Goal: Task Accomplishment & Management: Use online tool/utility

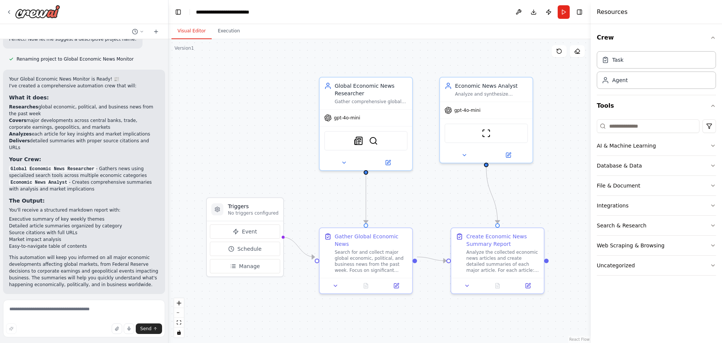
scroll to position [473, 0]
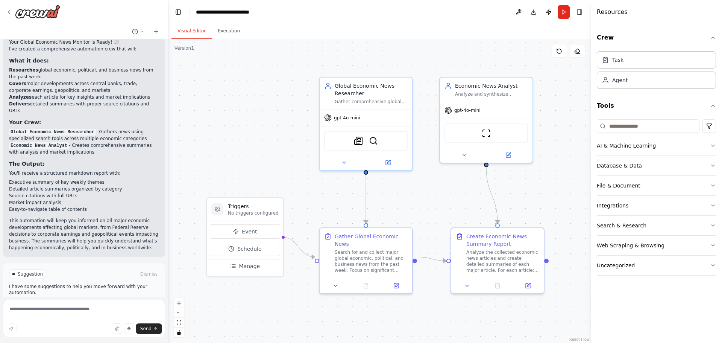
click at [94, 303] on span "Run Automation" at bounding box center [87, 306] width 36 height 6
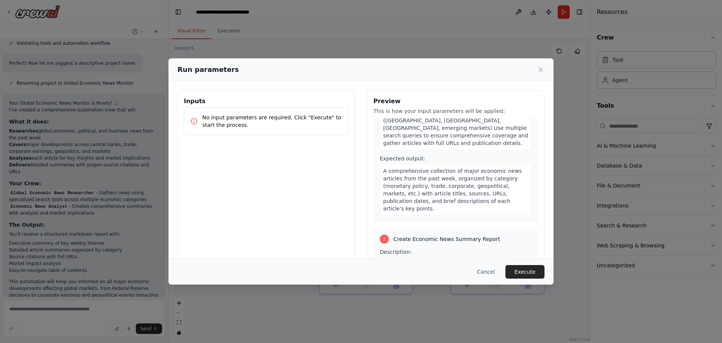
scroll to position [150, 0]
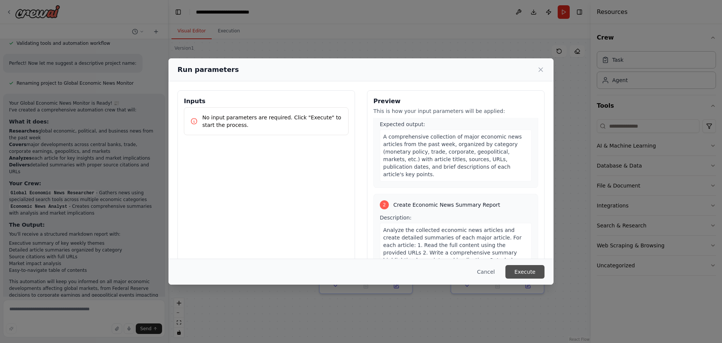
click at [525, 273] on button "Execute" at bounding box center [524, 272] width 39 height 14
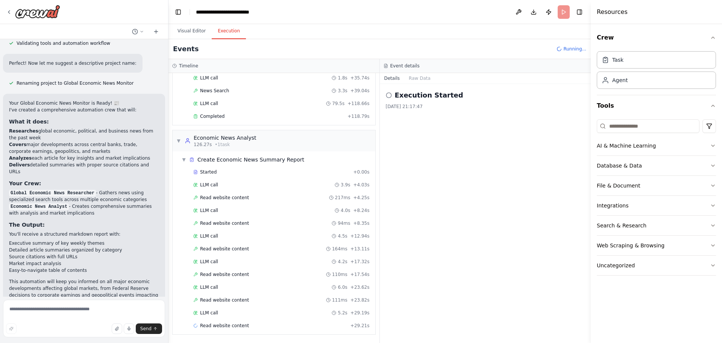
scroll to position [220, 0]
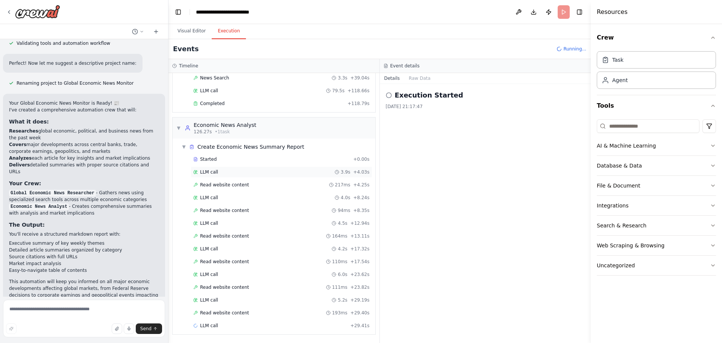
click at [239, 173] on div "LLM call 3.9s + 4.03s" at bounding box center [281, 172] width 176 height 6
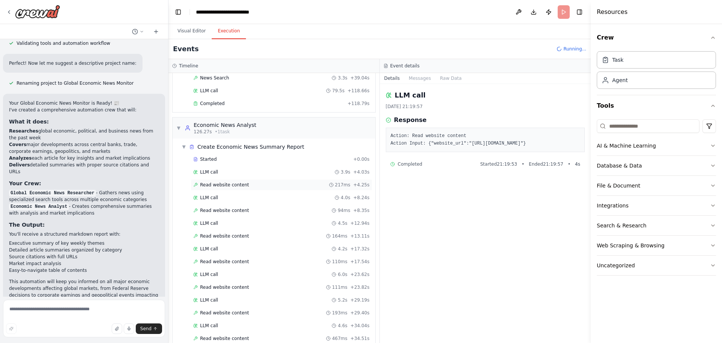
click at [276, 182] on div "Read website content 217ms + 4.25s" at bounding box center [281, 185] width 176 height 6
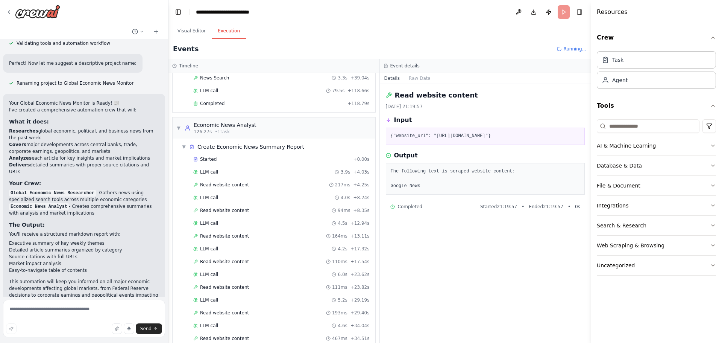
click at [536, 279] on div "Read website content [DATE] 21:19:57 Input {"website_url": "[URL][DOMAIN_NAME]"…" at bounding box center [485, 213] width 211 height 259
click at [533, 37] on div "Visual Editor Execution" at bounding box center [379, 31] width 422 height 15
click at [269, 177] on div "LLM call 3.9s + 4.03s" at bounding box center [282, 171] width 182 height 11
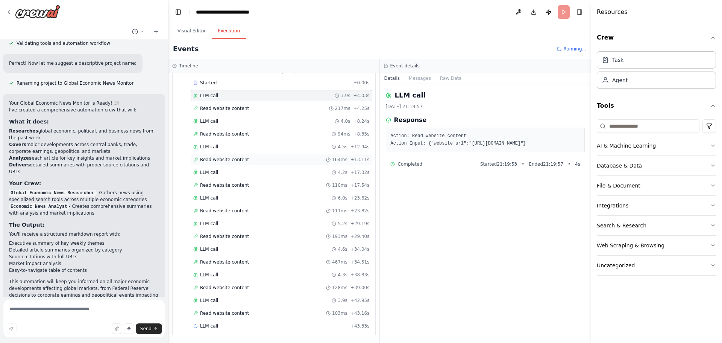
scroll to position [297, 0]
click at [193, 30] on button "Visual Editor" at bounding box center [191, 31] width 40 height 16
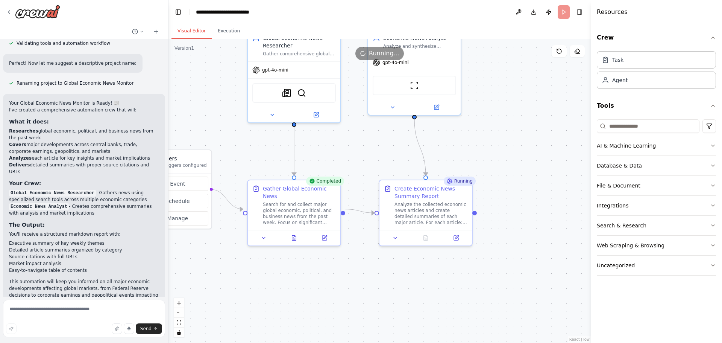
drag, startPoint x: 458, startPoint y: 200, endPoint x: 381, endPoint y: 158, distance: 88.4
click at [385, 152] on div ".deletable-edge-delete-btn { width: 20px; height: 20px; border: 0px solid #ffff…" at bounding box center [379, 190] width 422 height 303
click at [289, 231] on button at bounding box center [293, 235] width 32 height 9
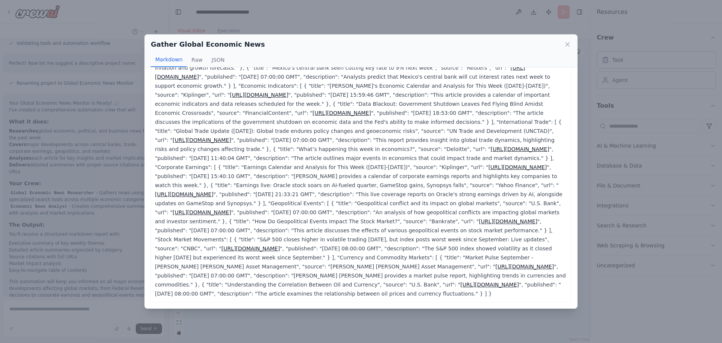
scroll to position [0, 0]
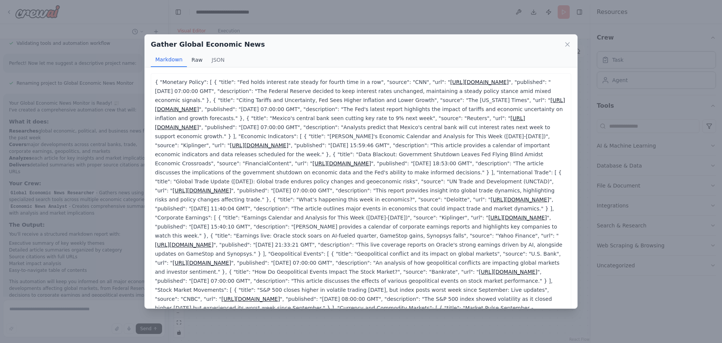
click at [193, 59] on button "Raw" at bounding box center [197, 60] width 20 height 14
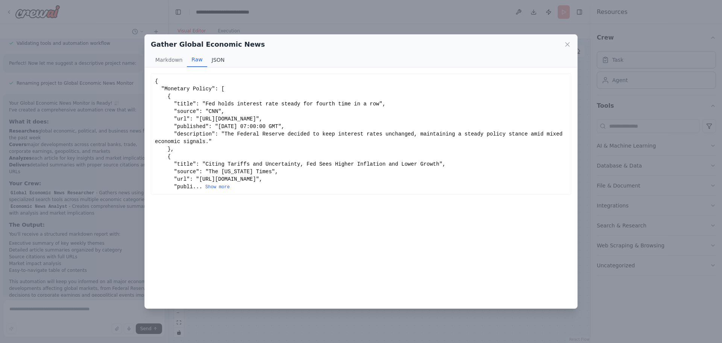
click at [222, 61] on button "JSON" at bounding box center [218, 60] width 22 height 14
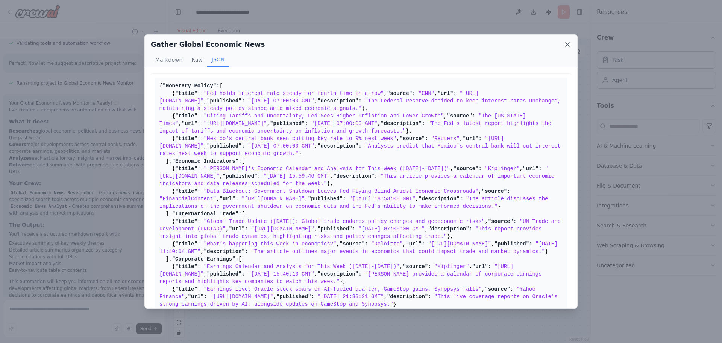
click at [567, 46] on icon at bounding box center [568, 45] width 8 height 8
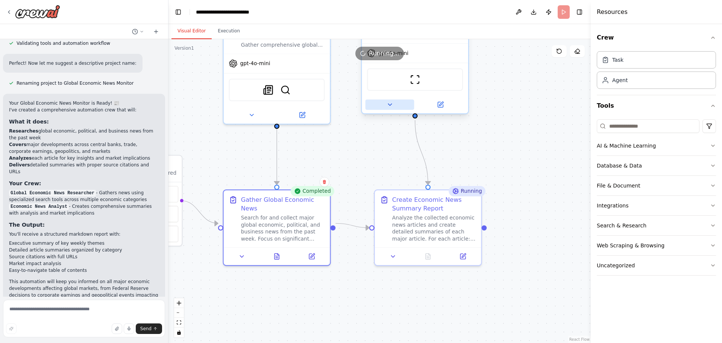
click at [399, 108] on button at bounding box center [390, 104] width 49 height 11
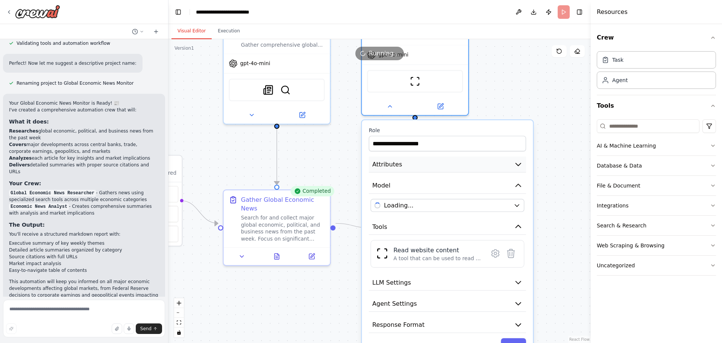
click at [457, 165] on button "Attributes" at bounding box center [447, 164] width 157 height 16
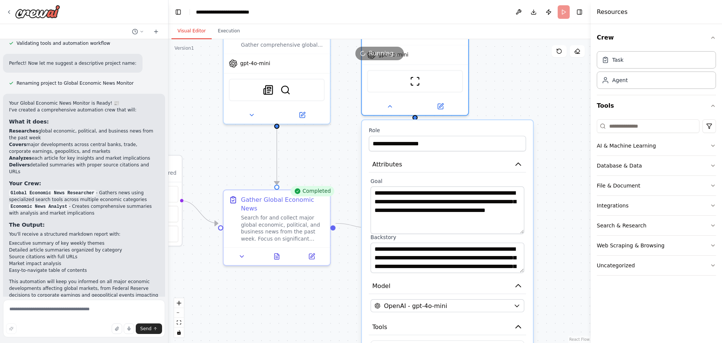
drag, startPoint x: 523, startPoint y: 214, endPoint x: 523, endPoint y: 228, distance: 13.9
click at [523, 228] on textarea "**********" at bounding box center [447, 209] width 154 height 47
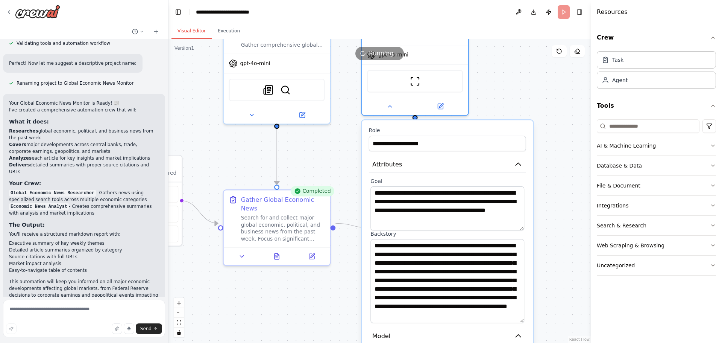
drag, startPoint x: 521, startPoint y: 267, endPoint x: 526, endPoint y: 321, distance: 53.6
click at [526, 321] on div "**********" at bounding box center [447, 250] width 157 height 145
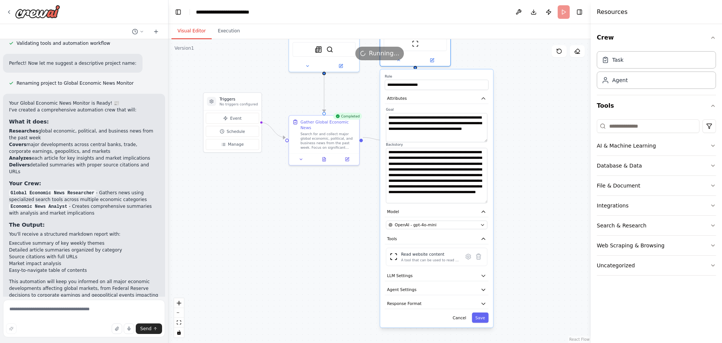
drag, startPoint x: 553, startPoint y: 238, endPoint x: 518, endPoint y: 152, distance: 93.1
click at [523, 152] on div ".deletable-edge-delete-btn { width: 20px; height: 20px; border: 0px solid #ffff…" at bounding box center [379, 190] width 422 height 303
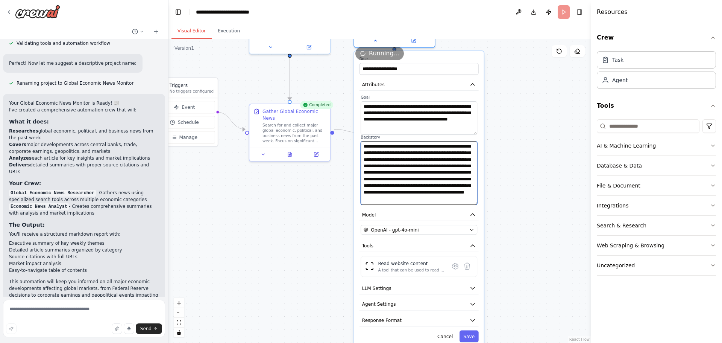
click at [475, 204] on textarea "**********" at bounding box center [419, 173] width 117 height 64
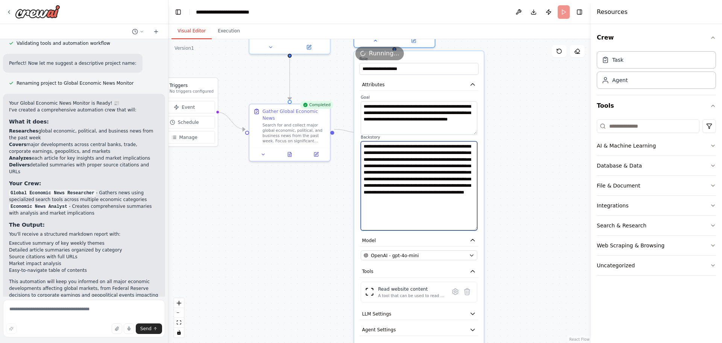
drag, startPoint x: 474, startPoint y: 202, endPoint x: 492, endPoint y: 218, distance: 23.4
click at [479, 226] on div "**********" at bounding box center [419, 212] width 130 height 322
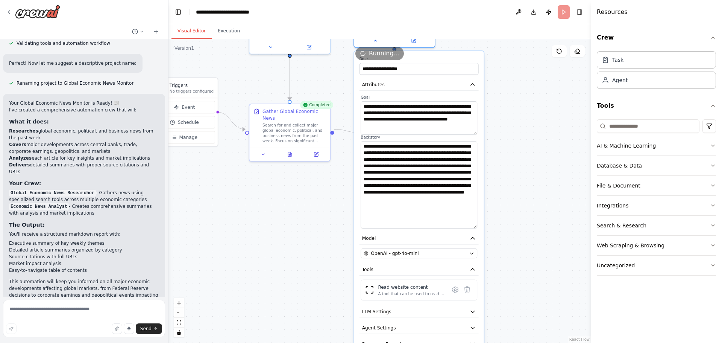
click at [515, 212] on div ".deletable-edge-delete-btn { width: 20px; height: 20px; border: 0px solid #ffff…" at bounding box center [379, 190] width 422 height 303
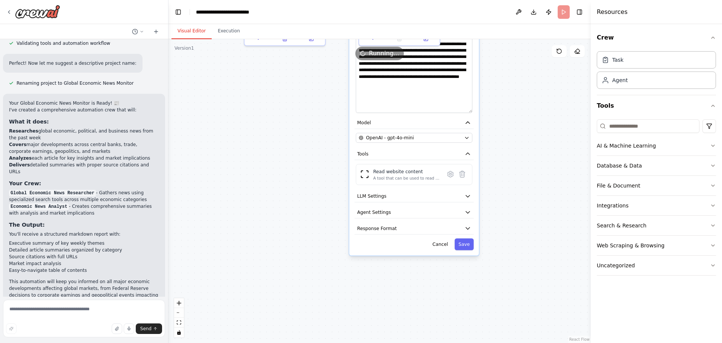
drag, startPoint x: 528, startPoint y: 269, endPoint x: 523, endPoint y: 154, distance: 115.6
click at [523, 154] on div ".deletable-edge-delete-btn { width: 20px; height: 20px; border: 0px solid #ffff…" at bounding box center [379, 190] width 422 height 303
click at [458, 193] on button "LLM Settings" at bounding box center [414, 196] width 119 height 12
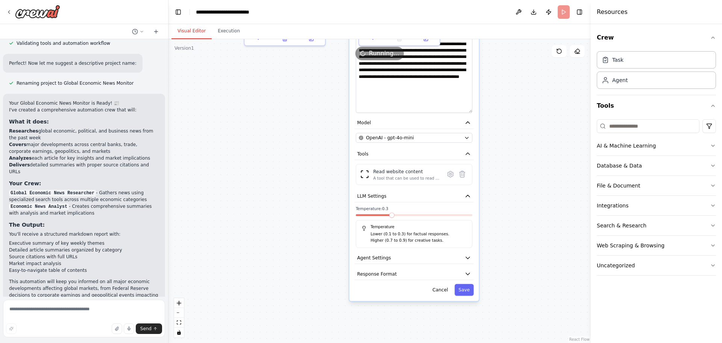
click at [390, 215] on span at bounding box center [391, 214] width 5 height 5
click at [463, 290] on button "Save" at bounding box center [464, 290] width 19 height 12
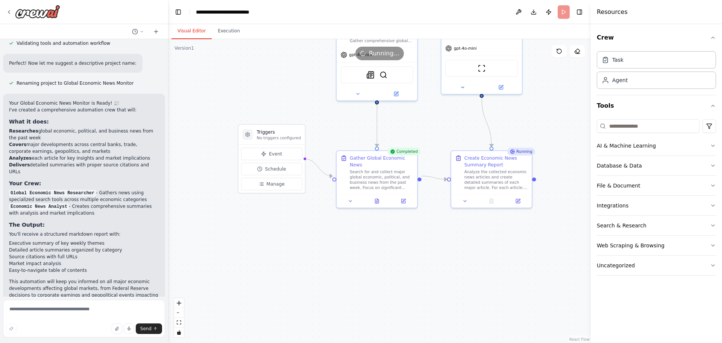
drag, startPoint x: 321, startPoint y: 138, endPoint x: 413, endPoint y: 301, distance: 187.4
click at [413, 301] on div ".deletable-edge-delete-btn { width: 20px; height: 20px; border: 0px solid #ffff…" at bounding box center [379, 190] width 422 height 303
click at [359, 96] on icon at bounding box center [357, 93] width 5 height 5
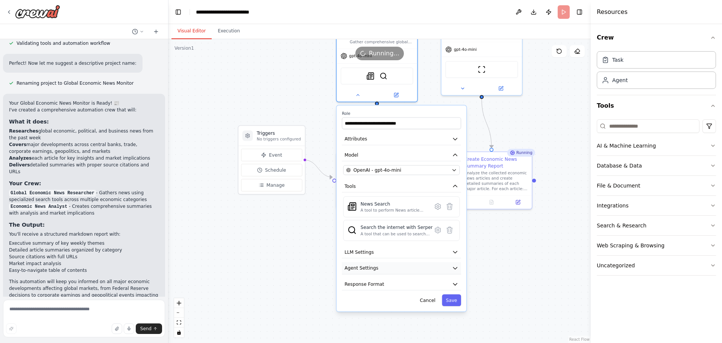
click at [391, 268] on button "Agent Settings" at bounding box center [401, 268] width 119 height 12
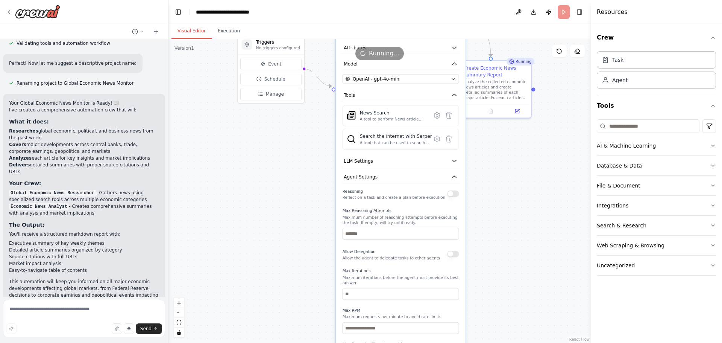
drag, startPoint x: 492, startPoint y: 284, endPoint x: 492, endPoint y: 193, distance: 91.0
click at [492, 193] on div ".deletable-edge-delete-btn { width: 20px; height: 20px; border: 0px solid #ffff…" at bounding box center [379, 190] width 422 height 303
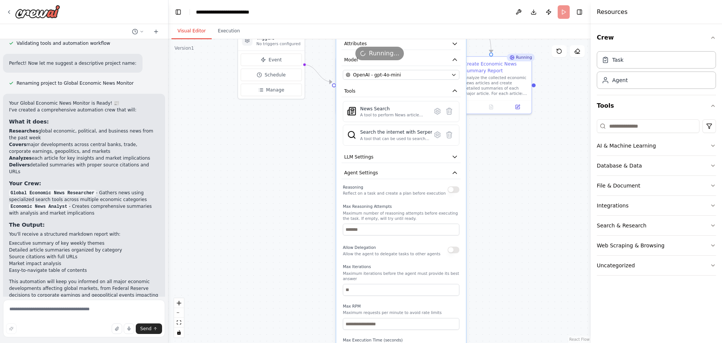
drag, startPoint x: 479, startPoint y: 278, endPoint x: 451, endPoint y: 235, distance: 51.2
click at [475, 264] on div ".deletable-edge-delete-btn { width: 20px; height: 20px; border: 0px solid #ffff…" at bounding box center [379, 190] width 422 height 303
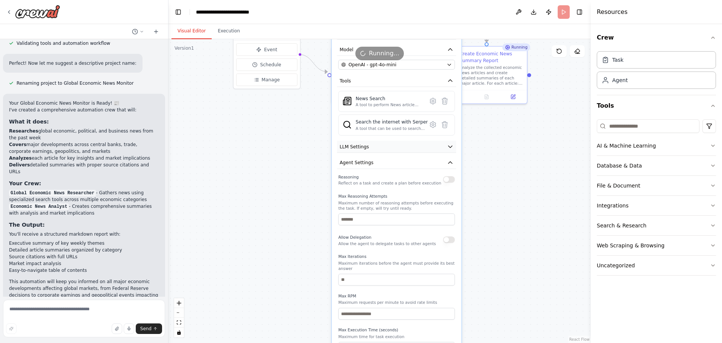
click at [372, 152] on button "LLM Settings" at bounding box center [396, 147] width 119 height 12
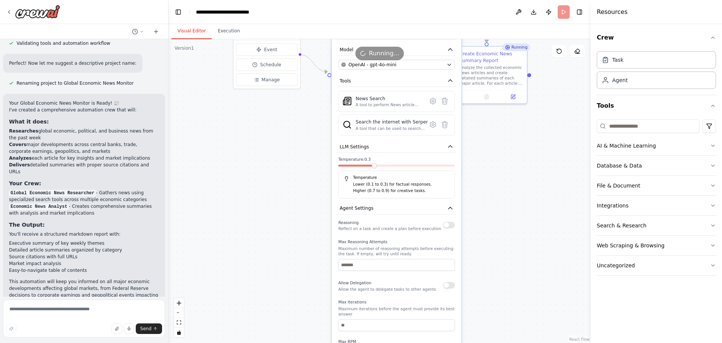
click at [376, 167] on span at bounding box center [374, 165] width 5 height 5
click at [504, 231] on div ".deletable-edge-delete-btn { width: 20px; height: 20px; border: 0px solid #ffff…" at bounding box center [379, 190] width 422 height 303
click at [523, 245] on div ".deletable-edge-delete-btn { width: 20px; height: 20px; border: 0px solid #ffff…" at bounding box center [379, 190] width 422 height 303
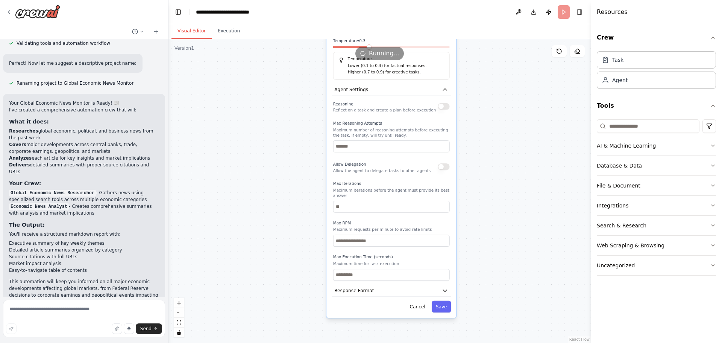
drag, startPoint x: 523, startPoint y: 246, endPoint x: 517, endPoint y: 124, distance: 122.4
click at [517, 124] on div ".deletable-edge-delete-btn { width: 20px; height: 20px; border: 0px solid #ffff…" at bounding box center [379, 190] width 422 height 303
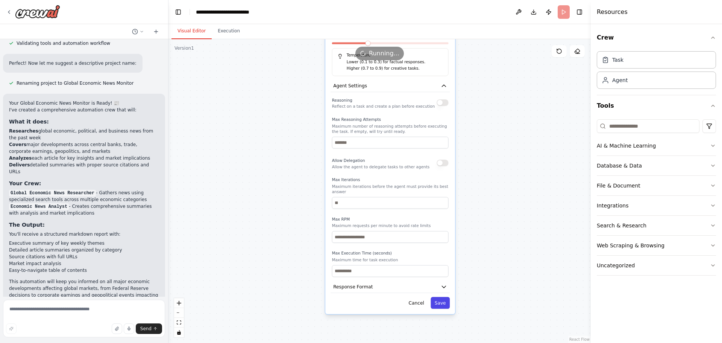
click at [441, 297] on button "Save" at bounding box center [440, 303] width 19 height 12
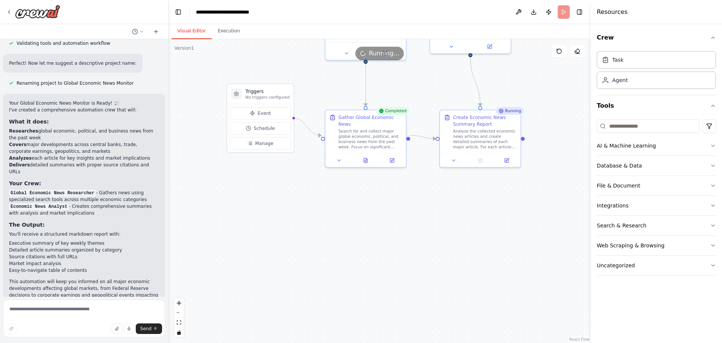
drag, startPoint x: 460, startPoint y: 149, endPoint x: 460, endPoint y: 342, distance: 193.7
click at [460, 341] on div ".deletable-edge-delete-btn { width: 20px; height: 20px; border: 0px solid #ffff…" at bounding box center [379, 190] width 422 height 303
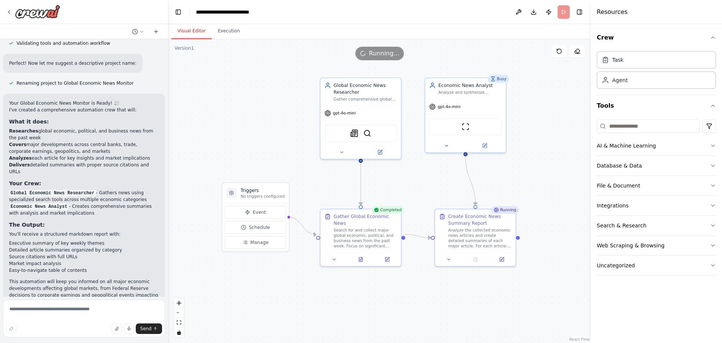
drag, startPoint x: 554, startPoint y: 138, endPoint x: 549, endPoint y: 231, distance: 92.3
click at [549, 231] on div ".deletable-edge-delete-btn { width: 20px; height: 20px; border: 0px solid #ffff…" at bounding box center [379, 190] width 422 height 303
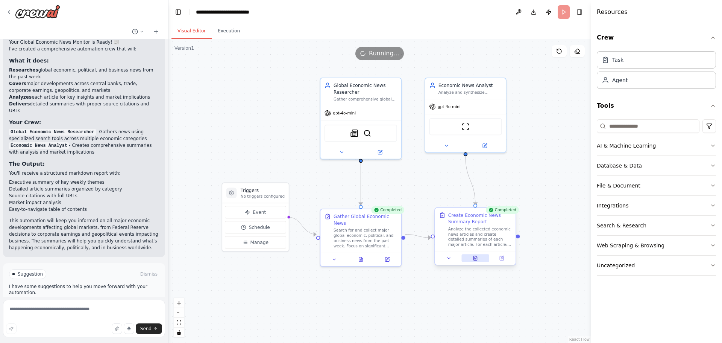
click at [470, 259] on button at bounding box center [475, 258] width 28 height 8
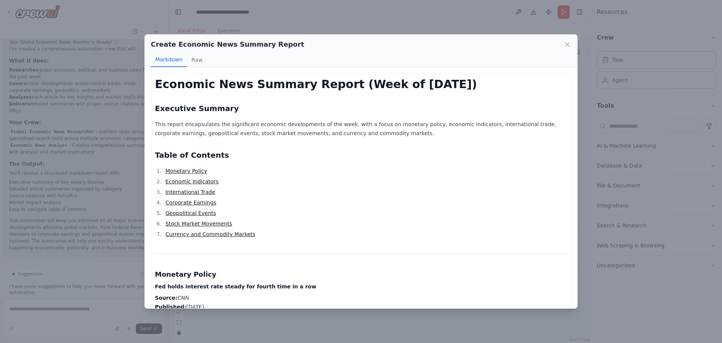
click at [179, 182] on link "Economic Indicators" at bounding box center [191, 181] width 53 height 6
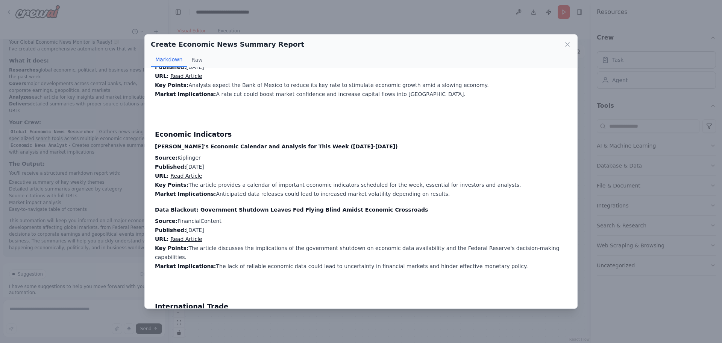
scroll to position [414, 0]
